Goal: Information Seeking & Learning: Check status

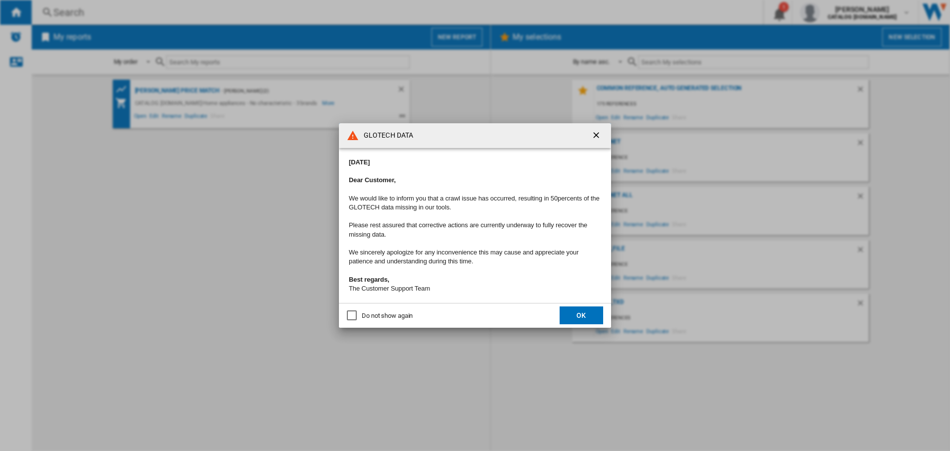
click at [559, 323] on md-dialog-actions "Do not show again OK" at bounding box center [475, 315] width 272 height 25
click at [569, 324] on button "OK" at bounding box center [582, 315] width 44 height 18
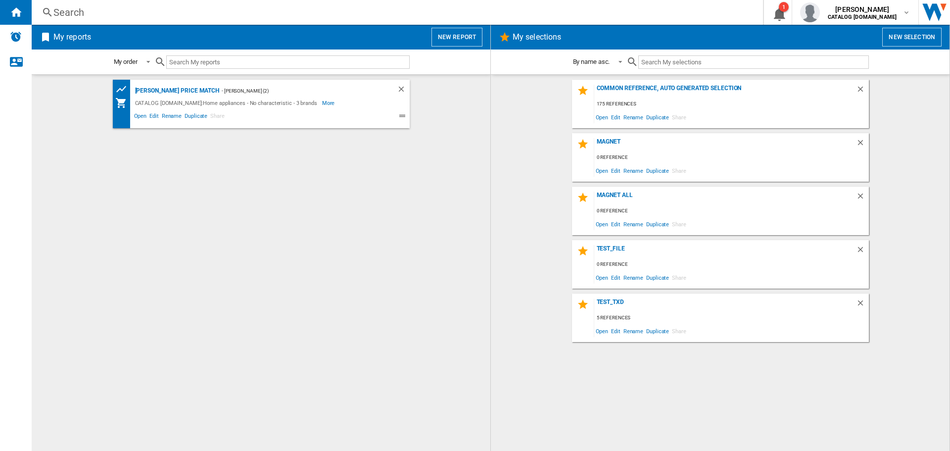
click at [188, 21] on div "Search Search 0 1 [PERSON_NAME] CATALOG [DOMAIN_NAME] CATALOG [DOMAIN_NAME] My …" at bounding box center [491, 12] width 919 height 25
click at [188, 16] on div "Search" at bounding box center [395, 12] width 684 height 14
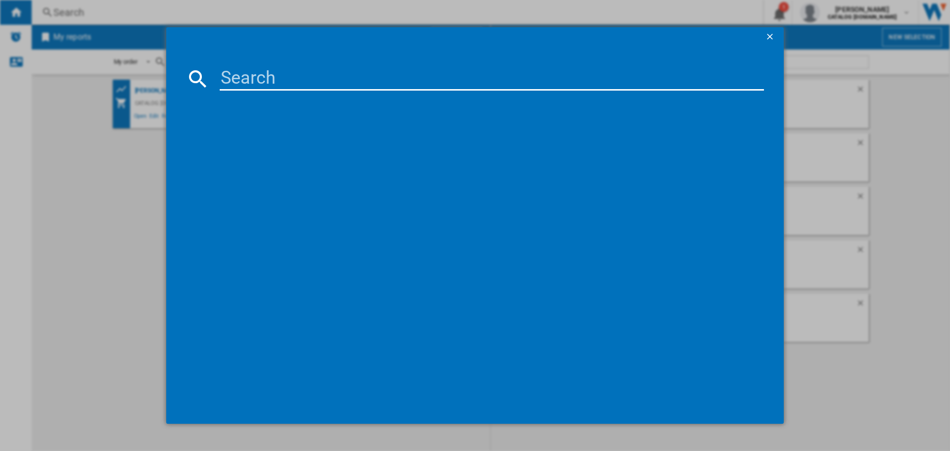
click at [292, 82] on input at bounding box center [492, 79] width 544 height 24
paste input "uq2svzLj"
drag, startPoint x: 197, startPoint y: 66, endPoint x: 85, endPoint y: 71, distance: 112.0
click at [152, 64] on div "uq2svzLj Please wait..." at bounding box center [475, 225] width 950 height 451
paste input "LFX50142B"
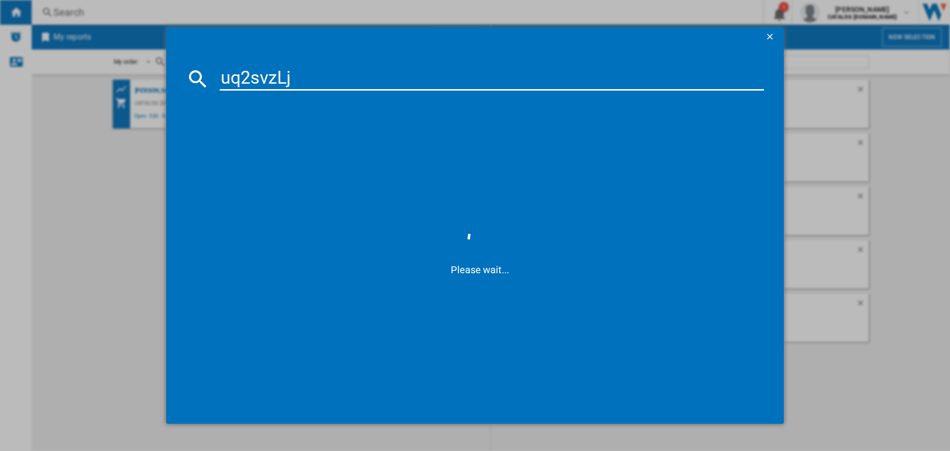
type input "LFX50142B"
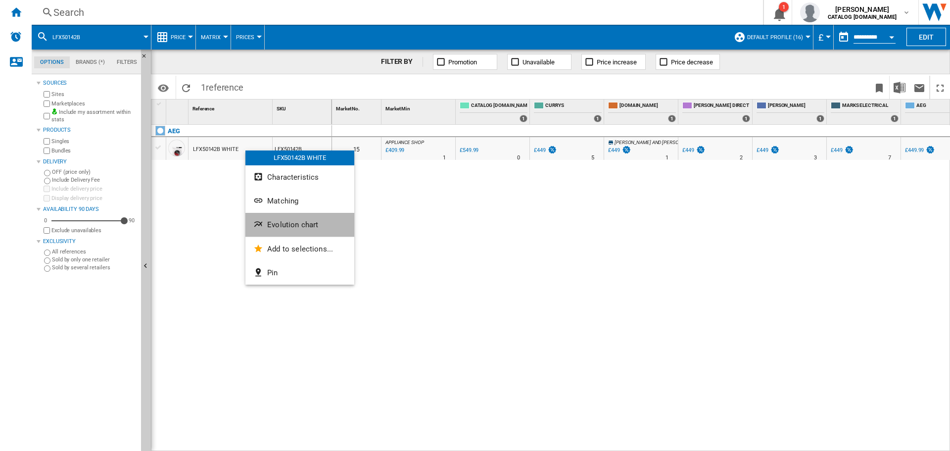
click at [303, 219] on button "Evolution chart" at bounding box center [300, 225] width 109 height 24
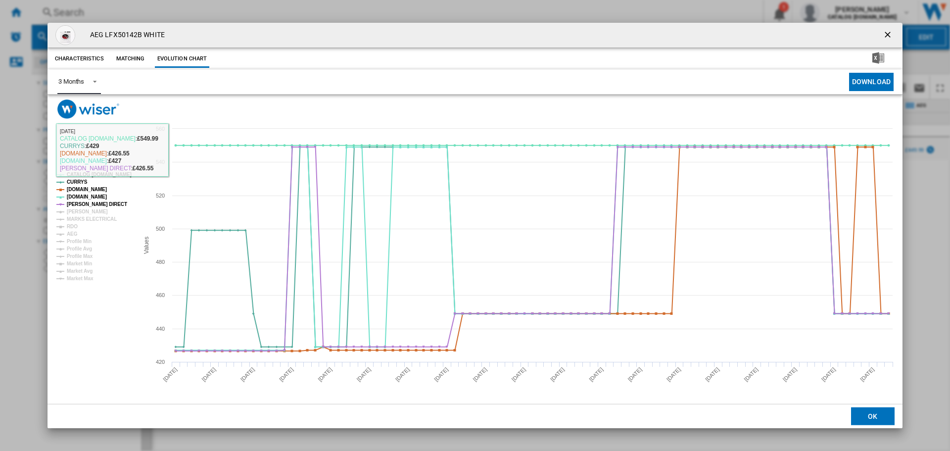
click at [93, 86] on md-select-value "3 Months" at bounding box center [79, 82] width 44 height 24
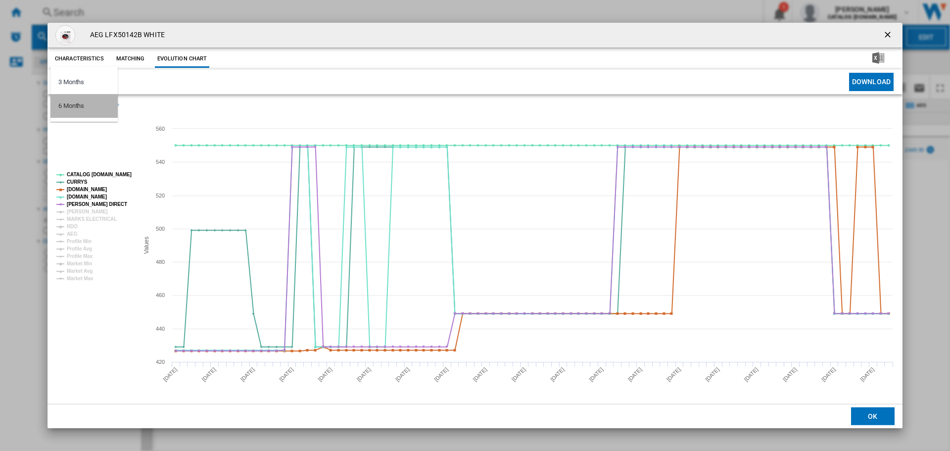
click at [88, 107] on md-option "6 Months" at bounding box center [83, 106] width 67 height 24
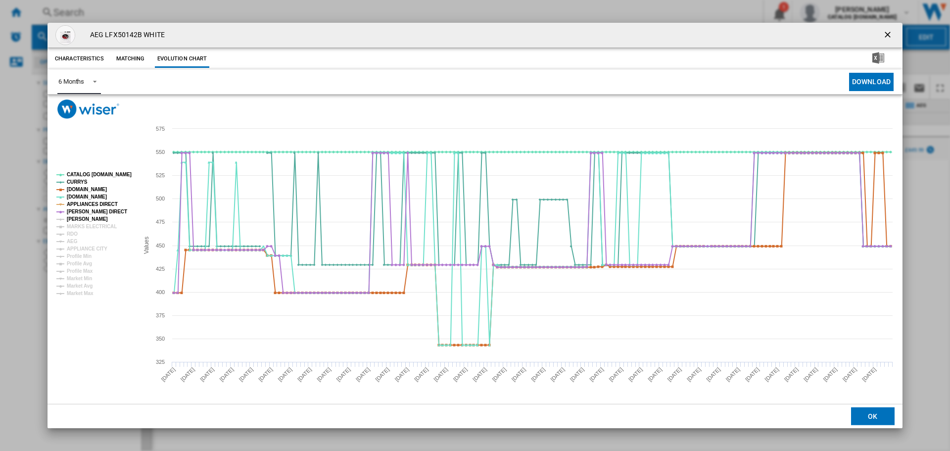
click at [92, 217] on tspan "[PERSON_NAME]" at bounding box center [87, 218] width 41 height 5
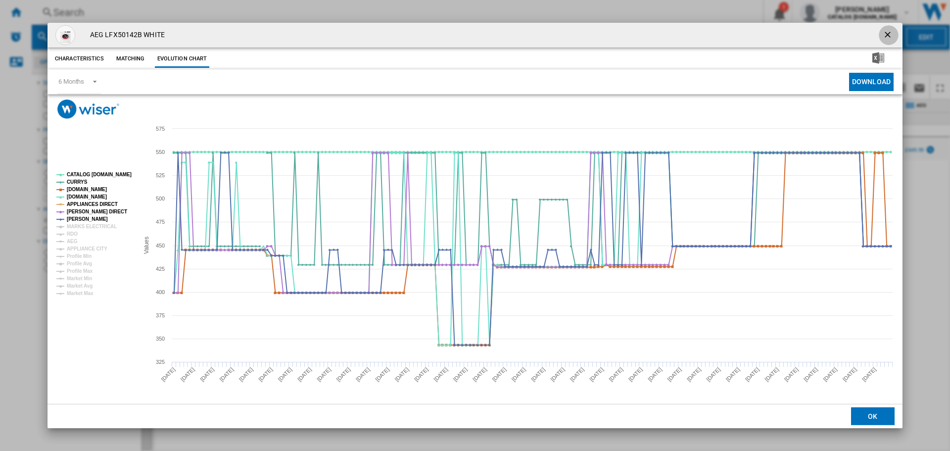
click at [884, 33] on ng-md-icon "getI18NText('BUTTONS.CLOSE_DIALOG')" at bounding box center [889, 36] width 12 height 12
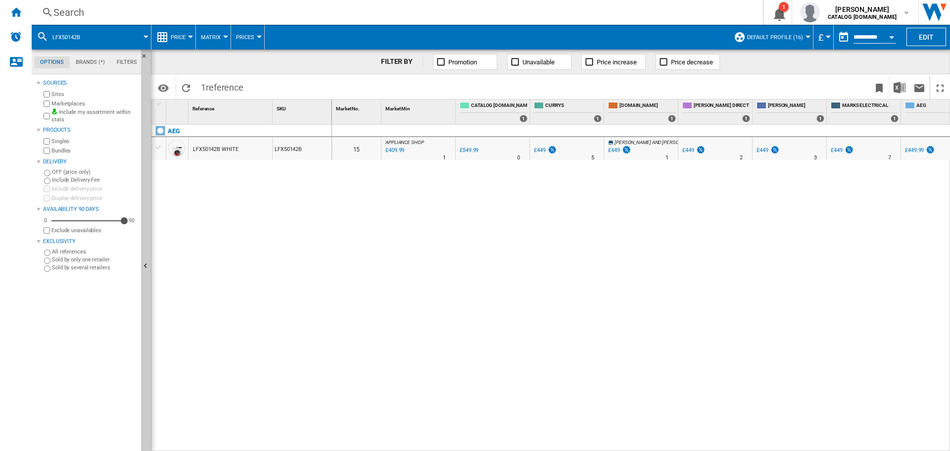
click at [87, 8] on div "Search" at bounding box center [395, 12] width 684 height 14
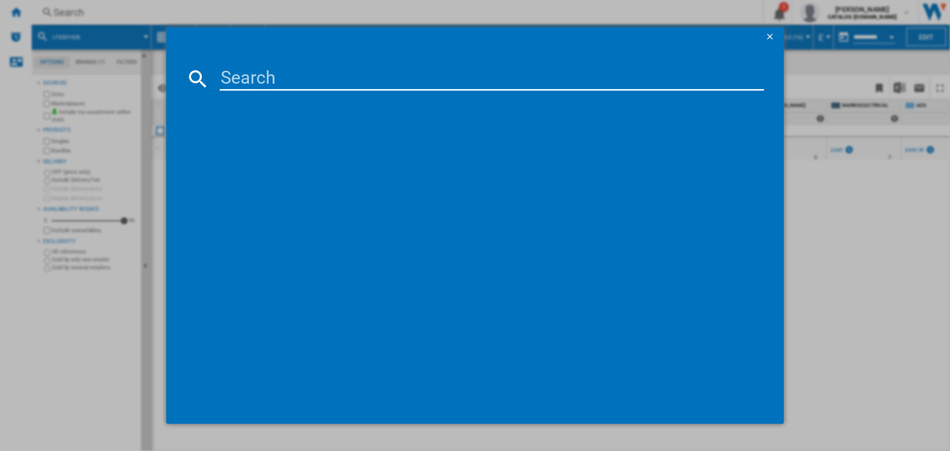
type input "L6FBK141B"
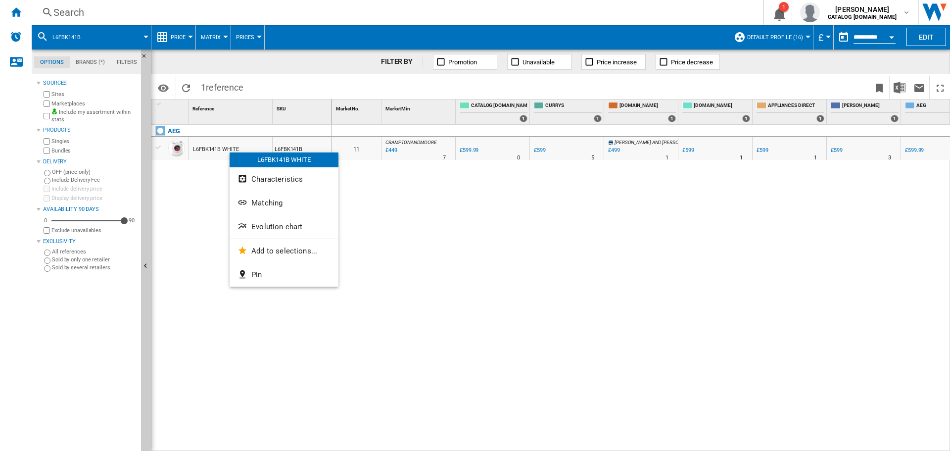
click at [266, 228] on span "Evolution chart" at bounding box center [276, 226] width 51 height 9
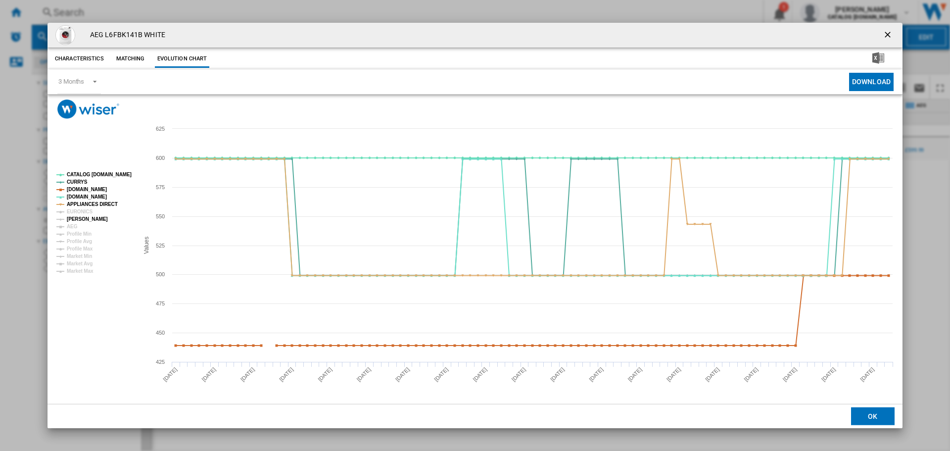
click at [87, 218] on tspan "[PERSON_NAME]" at bounding box center [87, 218] width 41 height 5
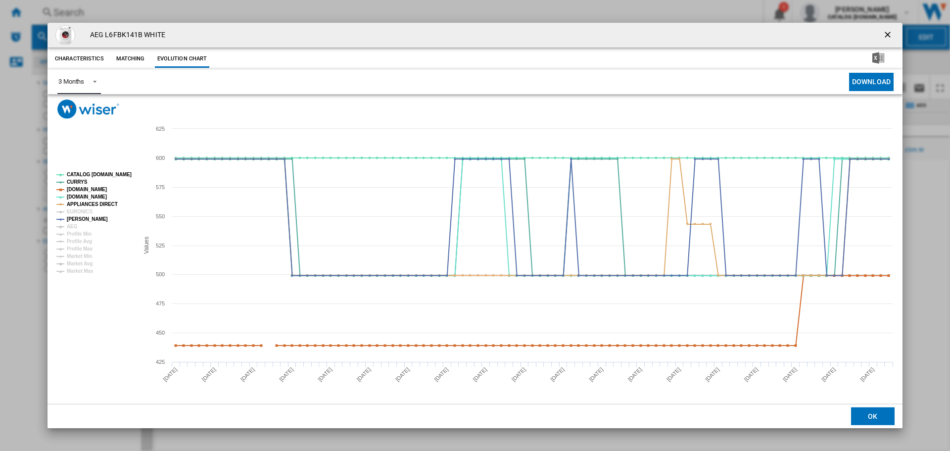
click at [83, 79] on div "3 Months" at bounding box center [71, 81] width 26 height 7
click at [86, 107] on md-option "6 Months" at bounding box center [83, 106] width 67 height 24
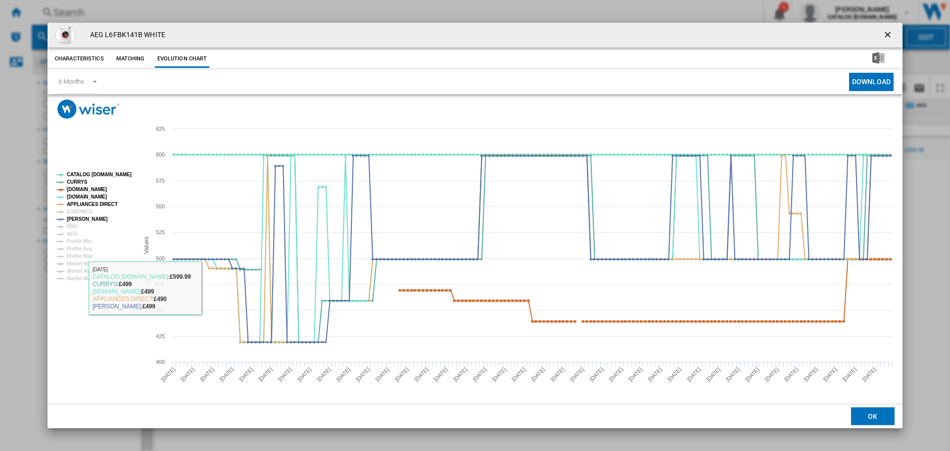
click at [30, 147] on div "AEG L6FBK141B WHITE Characteristics Matching Evolution chart price £599.99 deli…" at bounding box center [475, 225] width 950 height 451
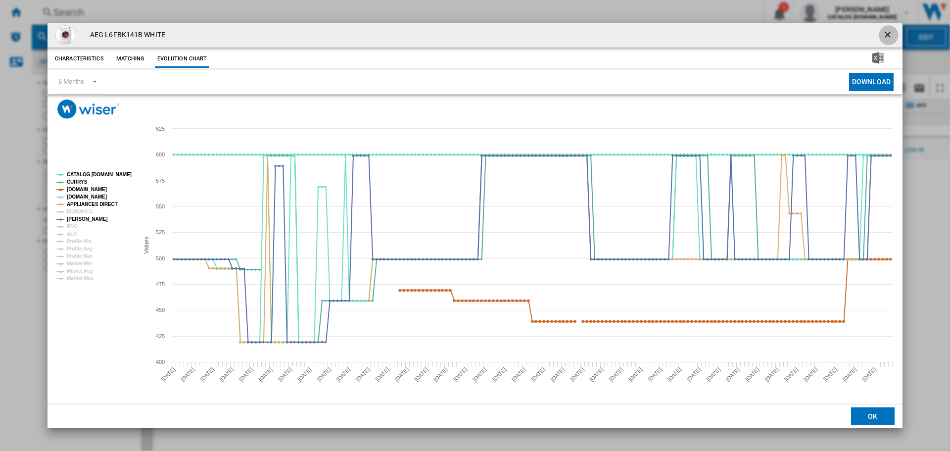
click at [890, 37] on ng-md-icon "getI18NText('BUTTONS.CLOSE_DIALOG')" at bounding box center [889, 36] width 12 height 12
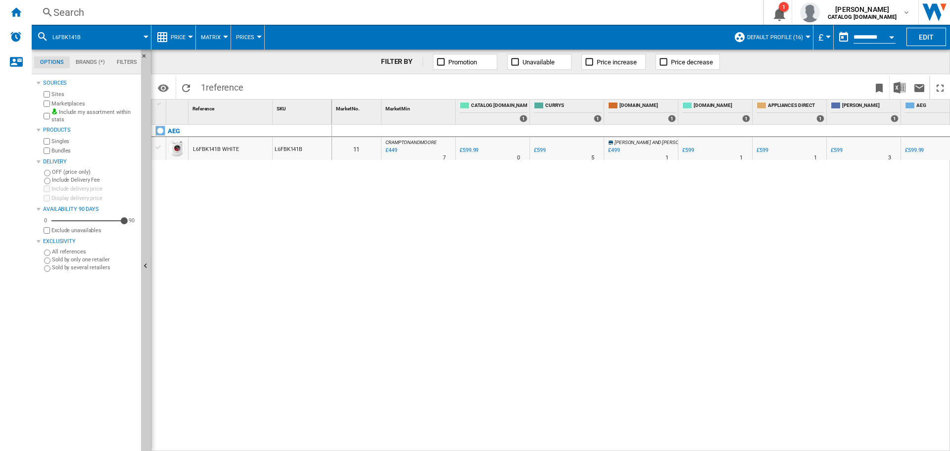
click at [114, 15] on div "Search" at bounding box center [395, 12] width 684 height 14
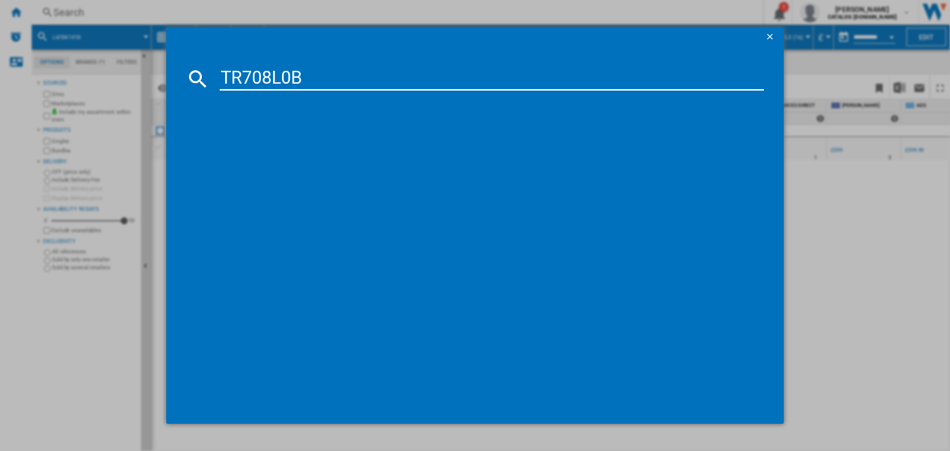
type input "TR708L0B"
click at [262, 145] on div "AEG TR708L0B WHITE" at bounding box center [482, 143] width 535 height 10
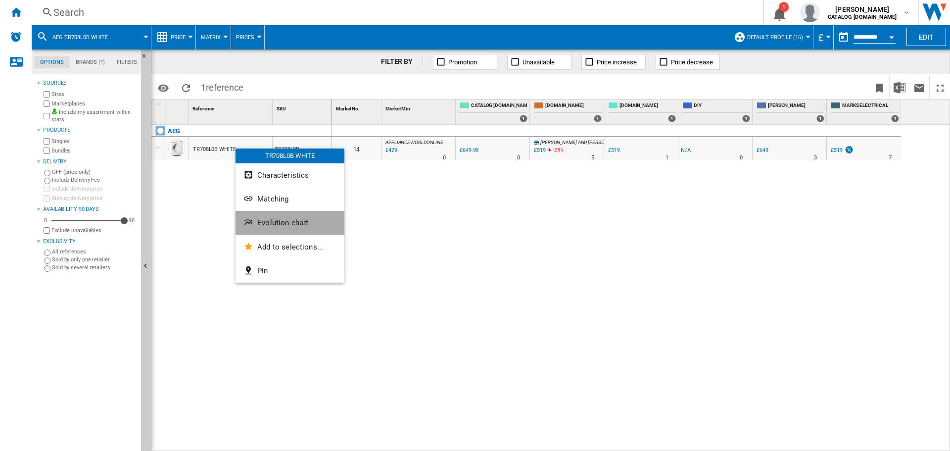
click at [267, 223] on span "Evolution chart" at bounding box center [282, 222] width 51 height 9
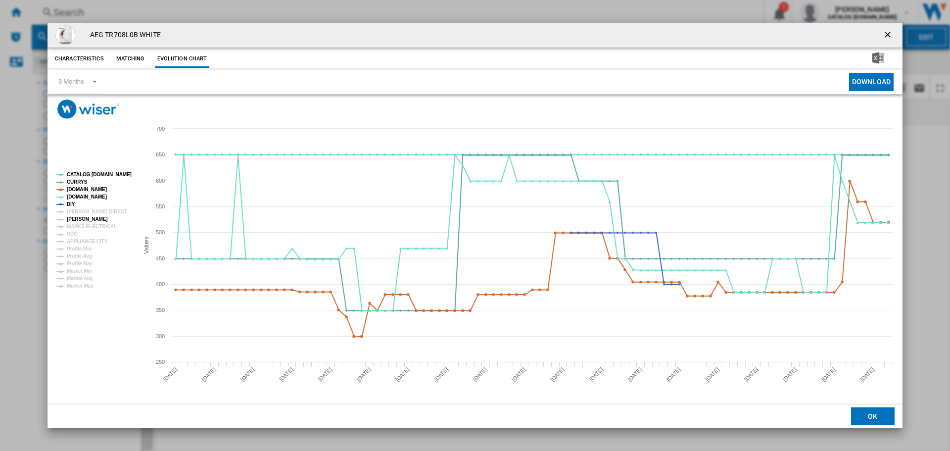
click at [90, 220] on tspan "[PERSON_NAME]" at bounding box center [87, 218] width 41 height 5
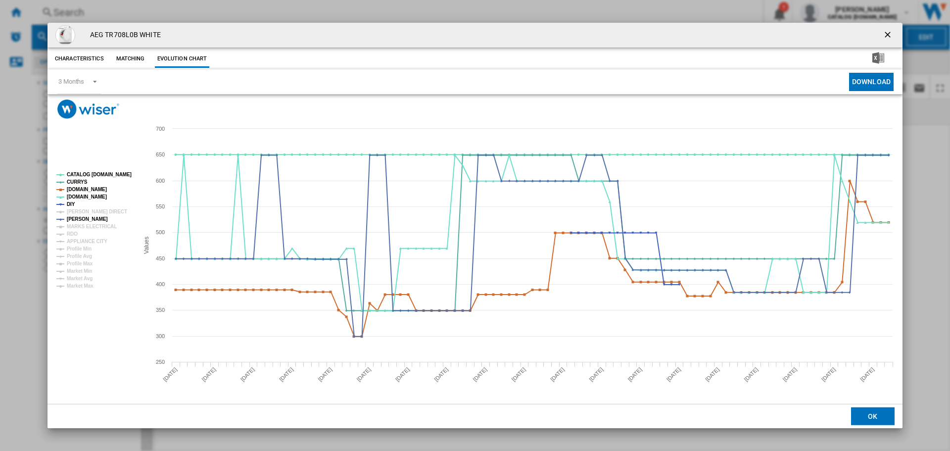
click at [225, 7] on div "AEG TR708L0B WHITE Characteristics Matching Evolution chart price £649.99 deliv…" at bounding box center [475, 225] width 950 height 451
click at [890, 35] on ng-md-icon "getI18NText('BUTTONS.CLOSE_DIALOG')" at bounding box center [889, 36] width 12 height 12
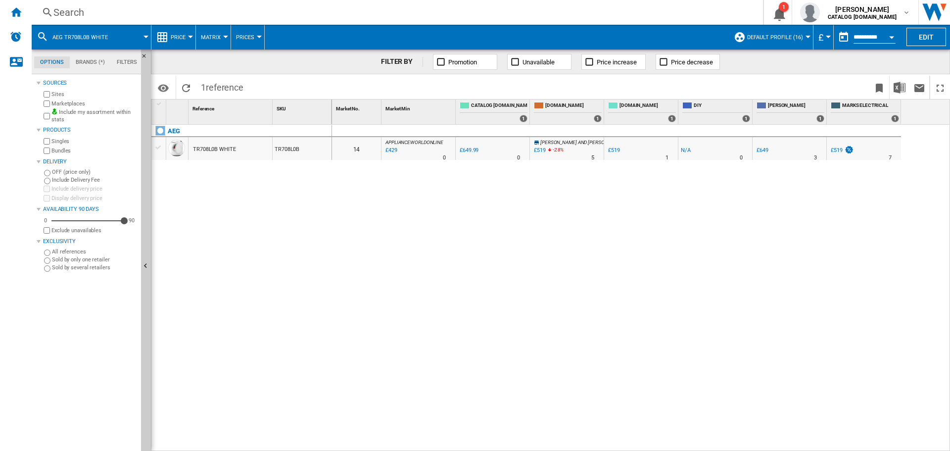
click at [160, 10] on div "Search" at bounding box center [395, 12] width 684 height 14
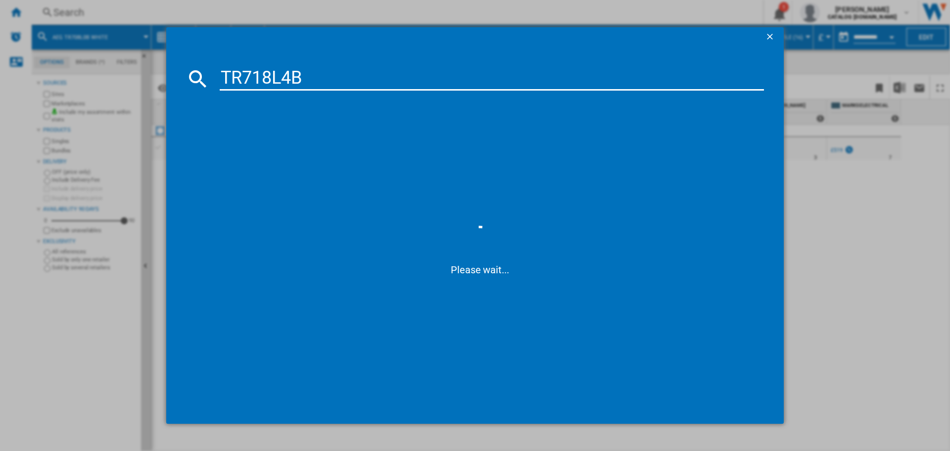
type input "TR718L4B"
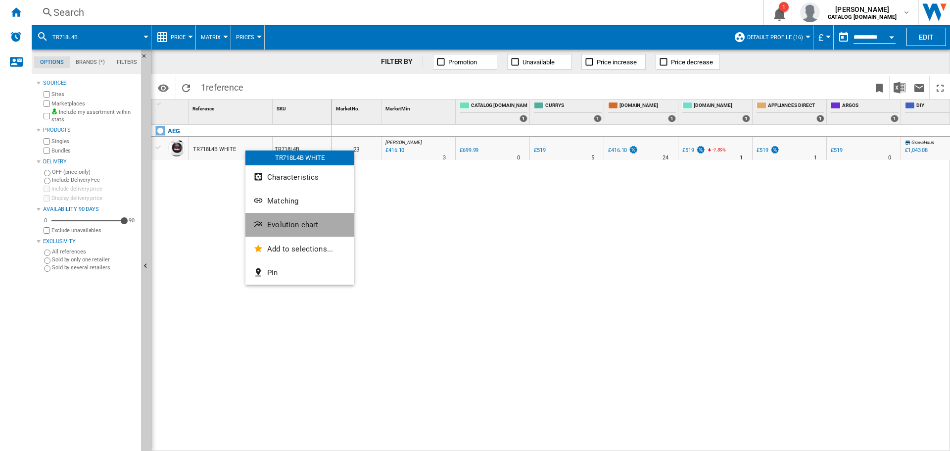
click at [292, 220] on span "Evolution chart" at bounding box center [292, 224] width 51 height 9
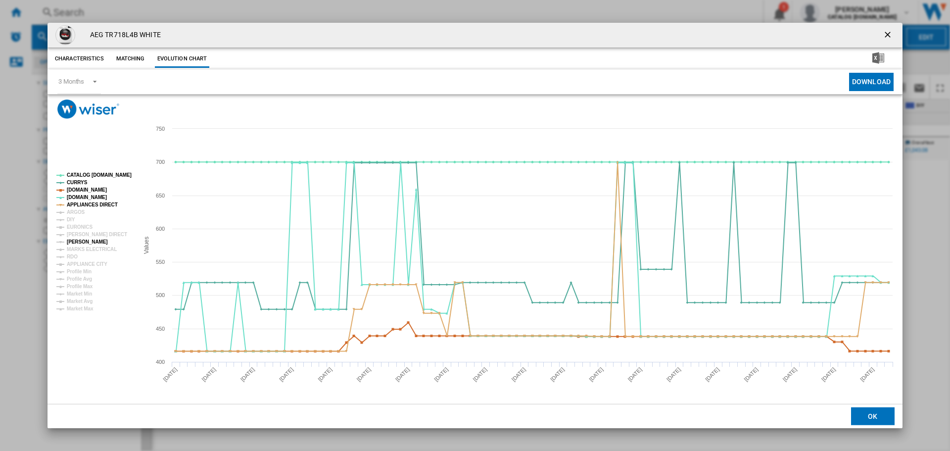
click at [89, 243] on tspan "[PERSON_NAME]" at bounding box center [87, 241] width 41 height 5
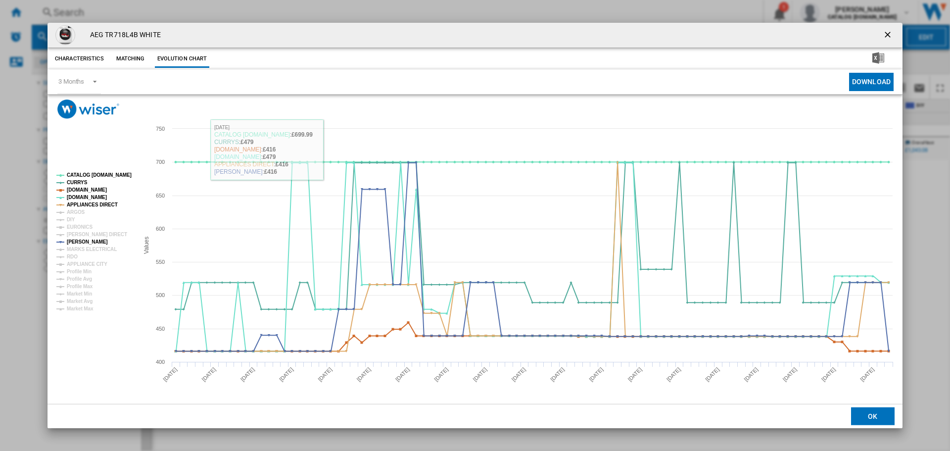
click at [126, 55] on button "Matching" at bounding box center [131, 59] width 44 height 18
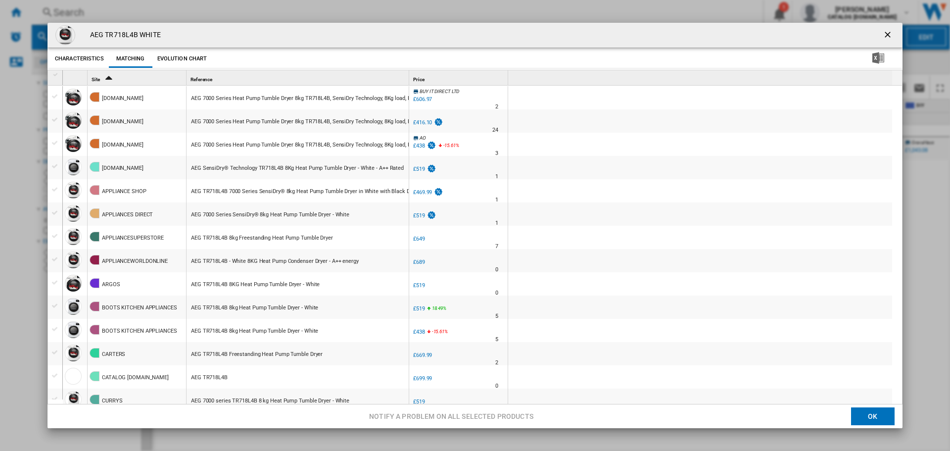
click at [429, 122] on div "£416.10" at bounding box center [422, 122] width 19 height 6
click at [885, 35] on ng-md-icon "getI18NText('BUTTONS.CLOSE_DIALOG')" at bounding box center [889, 36] width 12 height 12
